Goal: Transaction & Acquisition: Purchase product/service

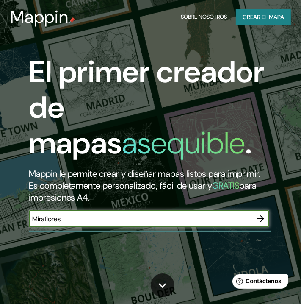
type input "Miraflores"
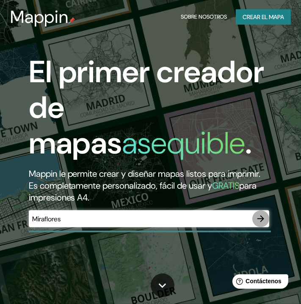
click at [259, 224] on icon "button" at bounding box center [261, 219] width 10 height 10
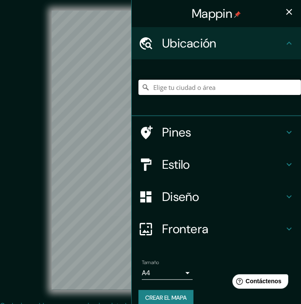
click at [174, 83] on input "Elige tu ciudad o área" at bounding box center [220, 87] width 163 height 15
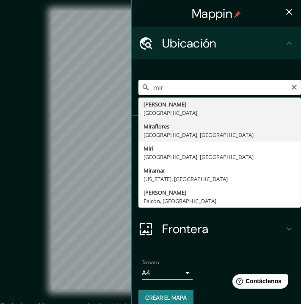
type input "[GEOGRAPHIC_DATA], [GEOGRAPHIC_DATA], [GEOGRAPHIC_DATA]"
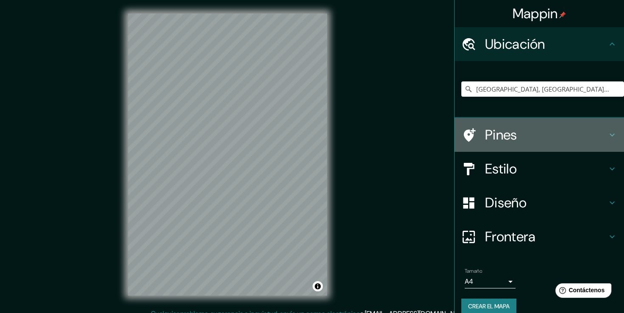
click at [307, 134] on h4 "Pines" at bounding box center [546, 134] width 122 height 17
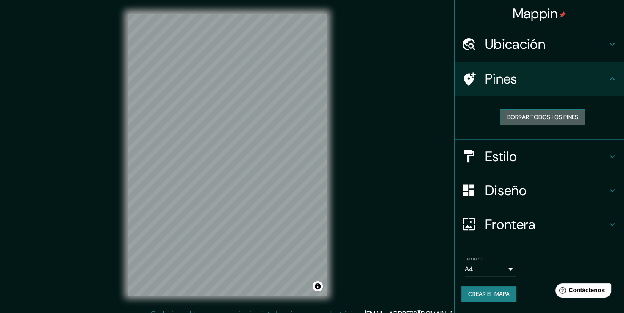
click at [307, 112] on font "Borrar todos los pines" at bounding box center [542, 117] width 71 height 11
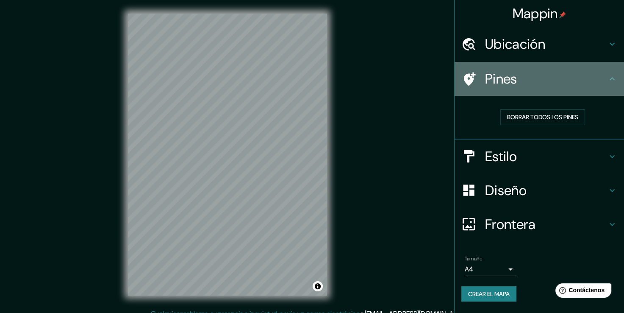
click at [307, 76] on icon at bounding box center [612, 79] width 10 height 10
click at [307, 81] on icon at bounding box center [612, 79] width 10 height 10
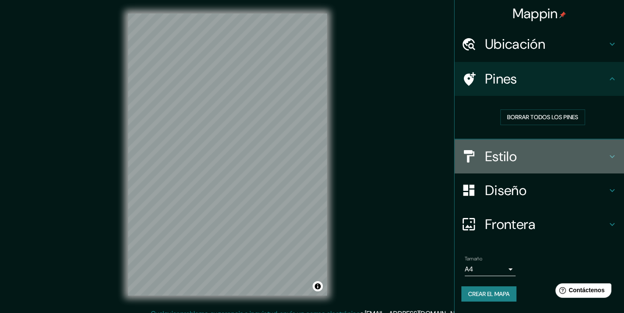
click at [307, 157] on icon at bounding box center [612, 156] width 10 height 10
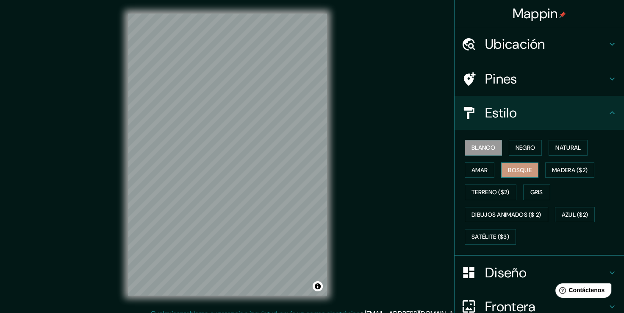
click at [307, 170] on font "Bosque" at bounding box center [520, 170] width 24 height 11
click at [307, 172] on font "Madera ($2)" at bounding box center [570, 170] width 36 height 11
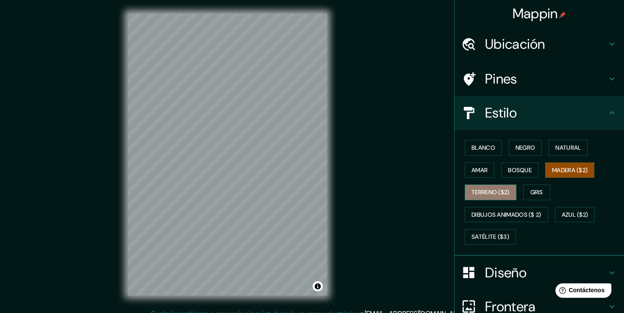
click at [307, 187] on font "Terreno ($2)" at bounding box center [490, 192] width 38 height 11
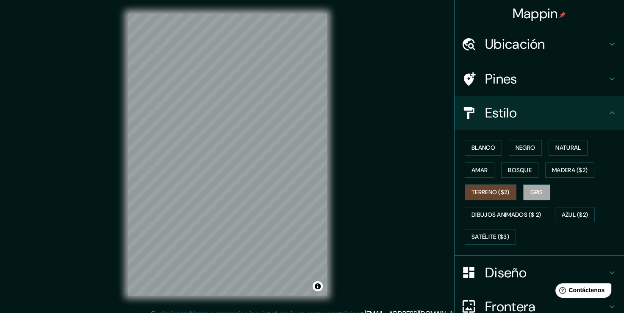
click at [307, 187] on font "Gris" at bounding box center [536, 192] width 13 height 11
click at [307, 147] on font "Natural" at bounding box center [567, 147] width 25 height 11
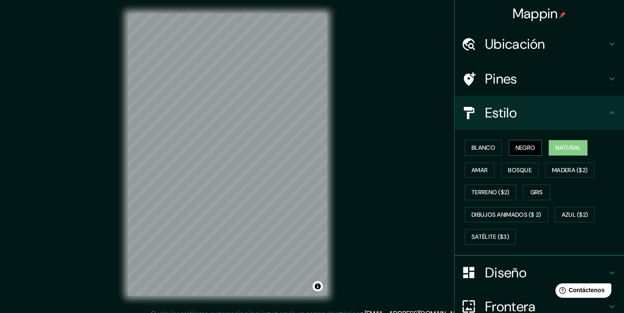
click at [307, 146] on font "Negro" at bounding box center [526, 147] width 20 height 11
click at [307, 147] on font "Blanco" at bounding box center [483, 147] width 24 height 11
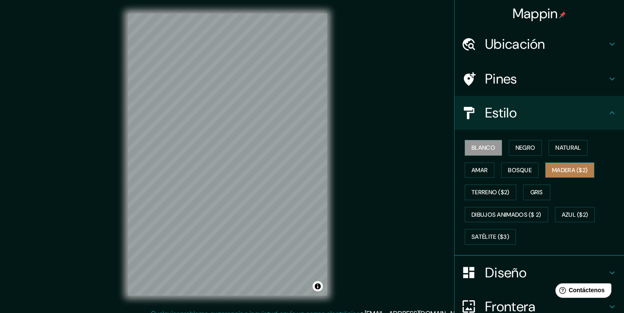
click at [307, 167] on font "Madera ($2)" at bounding box center [570, 170] width 36 height 11
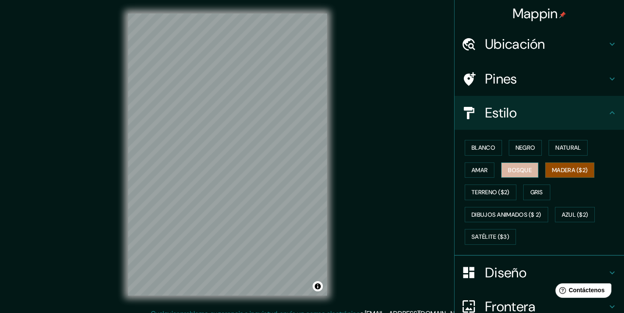
click at [307, 166] on font "Bosque" at bounding box center [520, 170] width 24 height 11
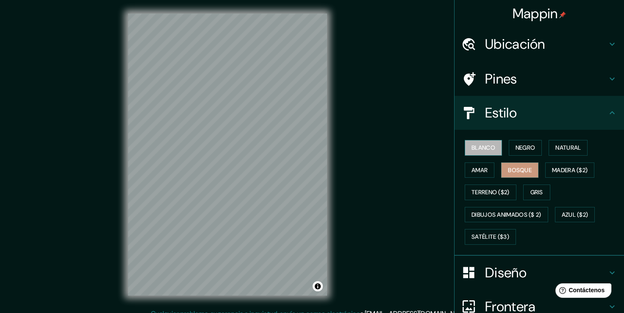
click at [307, 149] on font "Blanco" at bounding box center [483, 147] width 24 height 11
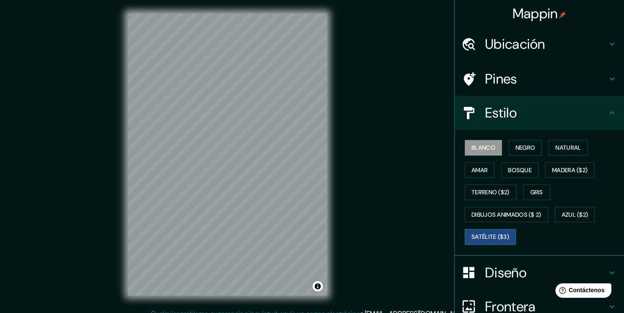
scroll to position [53, 0]
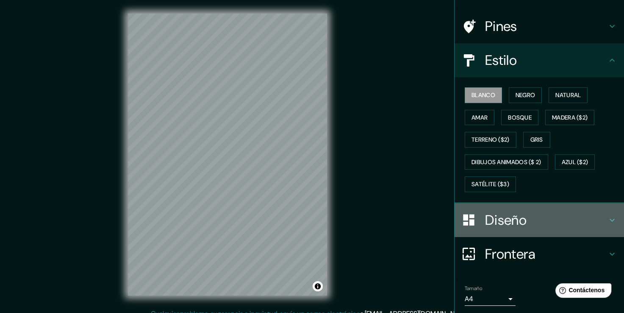
click at [307, 228] on div "Diseño" at bounding box center [539, 220] width 169 height 34
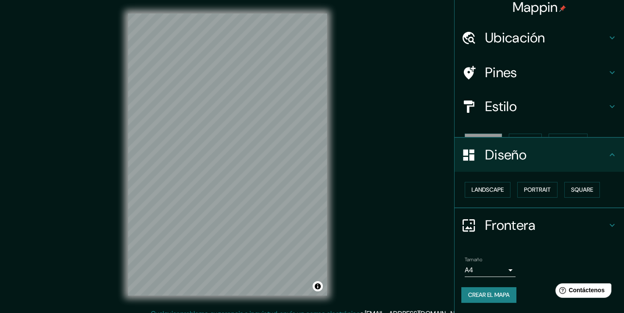
scroll to position [0, 0]
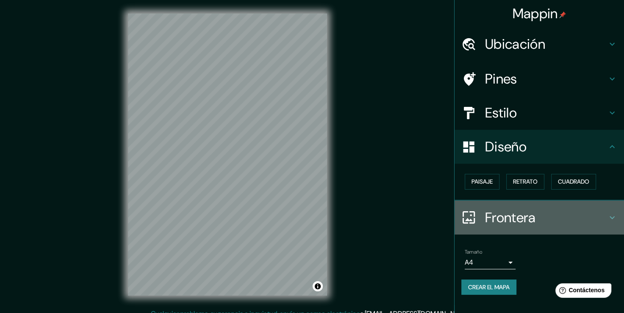
click at [307, 210] on h4 "Frontera" at bounding box center [546, 217] width 122 height 17
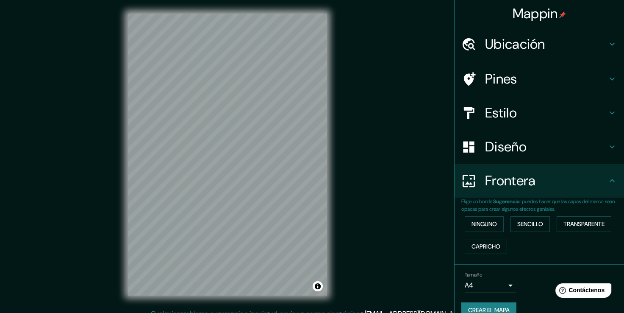
scroll to position [14, 0]
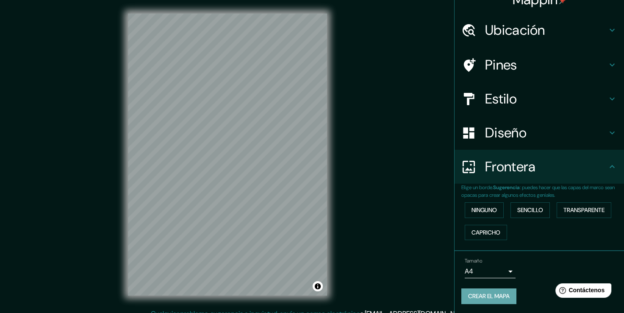
click at [307, 298] on font "Crear el mapa" at bounding box center [489, 296] width 42 height 11
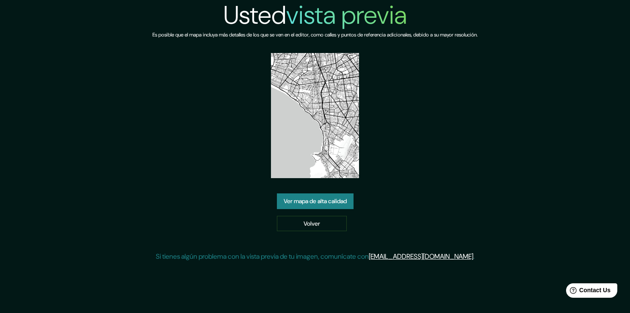
click at [319, 204] on link "Ver mapa de alta calidad" at bounding box center [315, 201] width 77 height 16
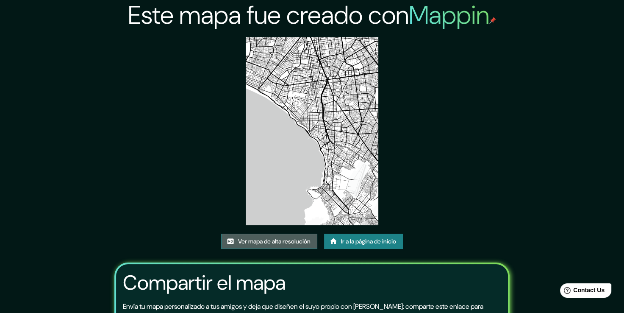
click at [274, 241] on font "Ver mapa de alta resolución" at bounding box center [274, 241] width 72 height 11
